Goal: Book appointment/travel/reservation

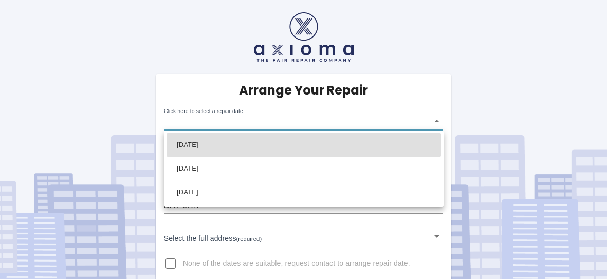
click at [319, 125] on body "Arrange Your Repair Click here to select a repair date ​ Phone Number   * 07808…" at bounding box center [303, 146] width 607 height 293
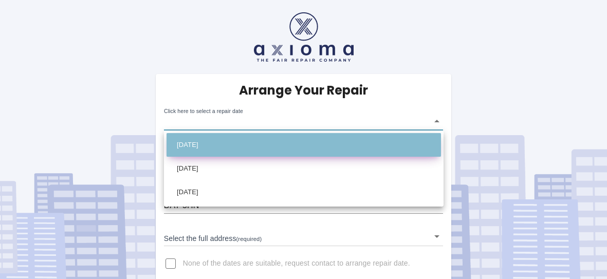
click at [195, 152] on li "[DATE]" at bounding box center [304, 145] width 275 height 24
type input "[DATE]T00:00:00.000Z"
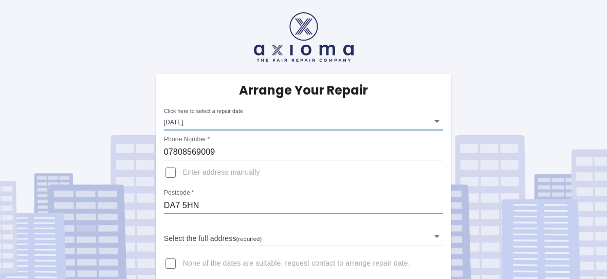
scroll to position [12, 0]
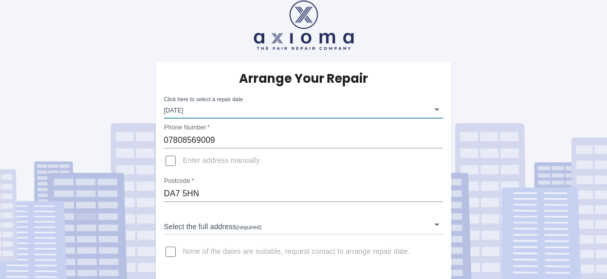
click at [192, 221] on body "Arrange Your Repair Click here to select a repair date [DATE] [DATE]T00:00:00.0…" at bounding box center [303, 134] width 607 height 293
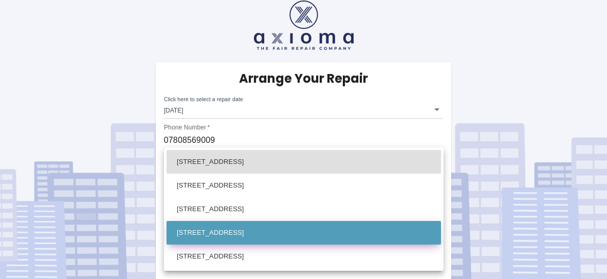
click at [190, 230] on li "[STREET_ADDRESS]" at bounding box center [304, 233] width 275 height 24
type input "[STREET_ADDRESS]"
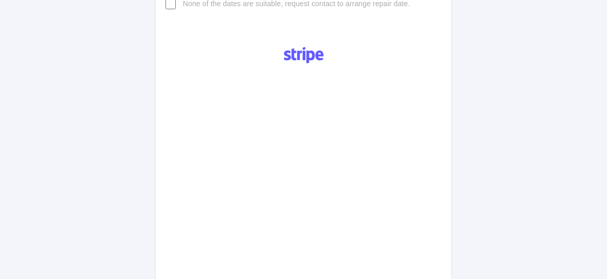
scroll to position [261, 0]
click at [164, 214] on div "Pay £38 Booking Fee" at bounding box center [304, 202] width 296 height 331
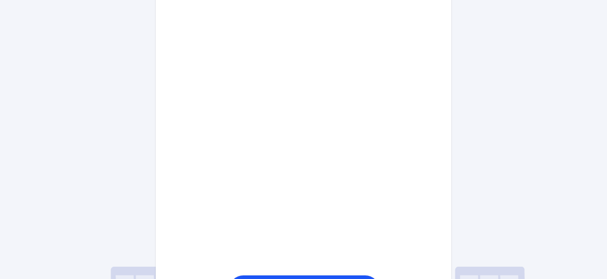
click at [189, 142] on div "Pay £38 Booking Fee" at bounding box center [304, 36] width 296 height 539
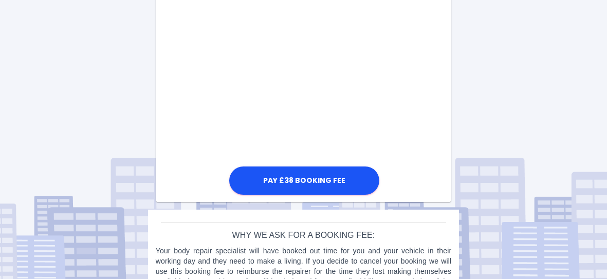
scroll to position [642, 0]
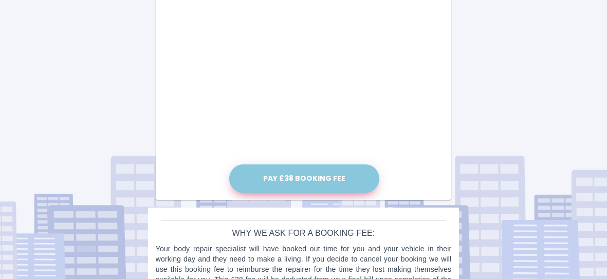
click at [287, 179] on button "Pay £38 Booking Fee" at bounding box center [304, 179] width 150 height 28
